Goal: Task Accomplishment & Management: Manage account settings

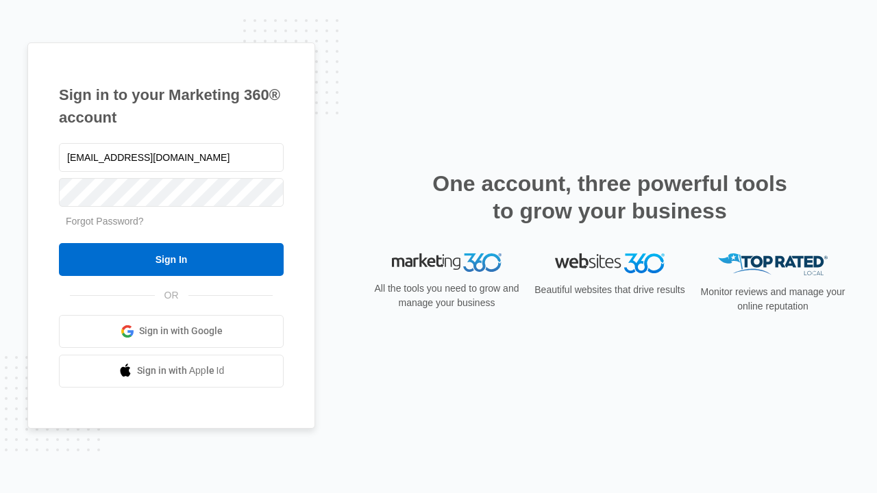
type input "[EMAIL_ADDRESS][DOMAIN_NAME]"
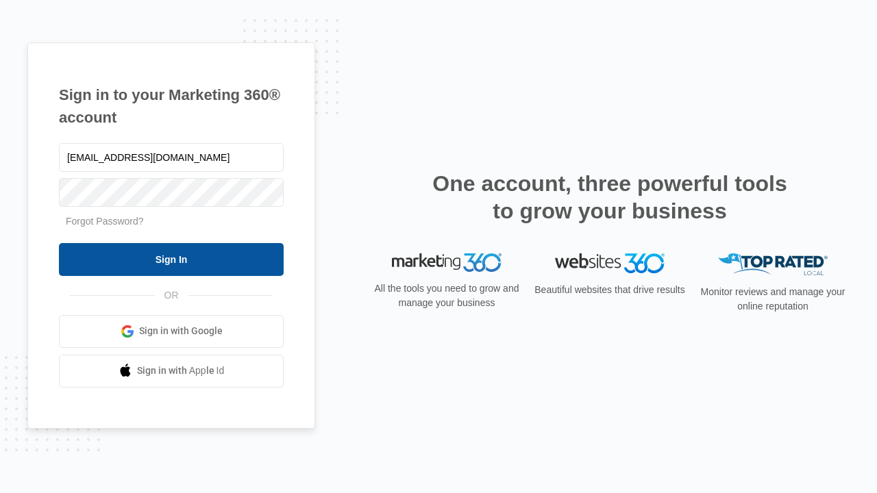
click at [171, 259] on input "Sign In" at bounding box center [171, 259] width 225 height 33
